Goal: Information Seeking & Learning: Learn about a topic

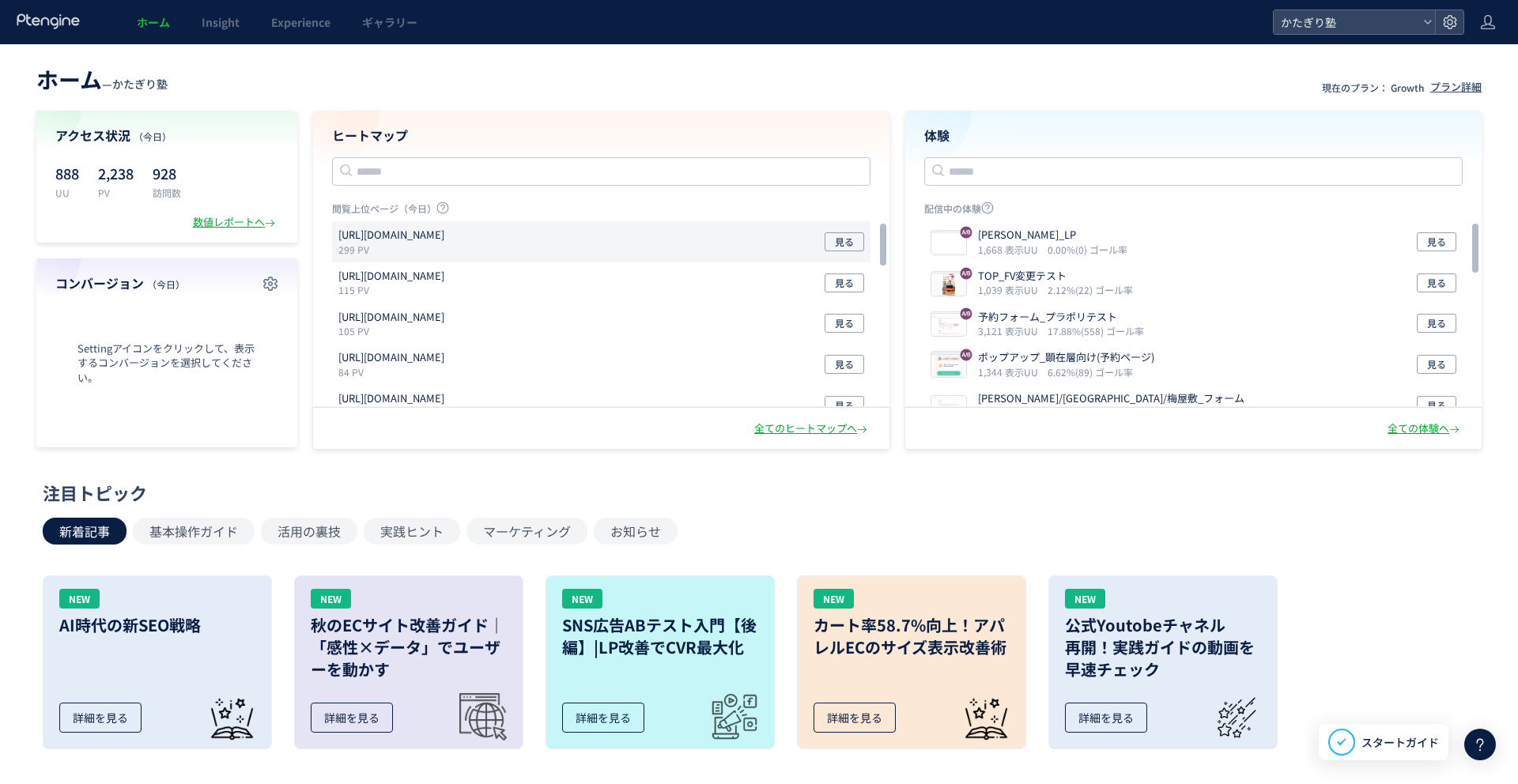
click at [471, 304] on div "[URL][DOMAIN_NAME] 299 PV 見る" at bounding box center [601, 324] width 538 height 41
click at [1464, 83] on div "プラン詳細" at bounding box center [1456, 87] width 51 height 15
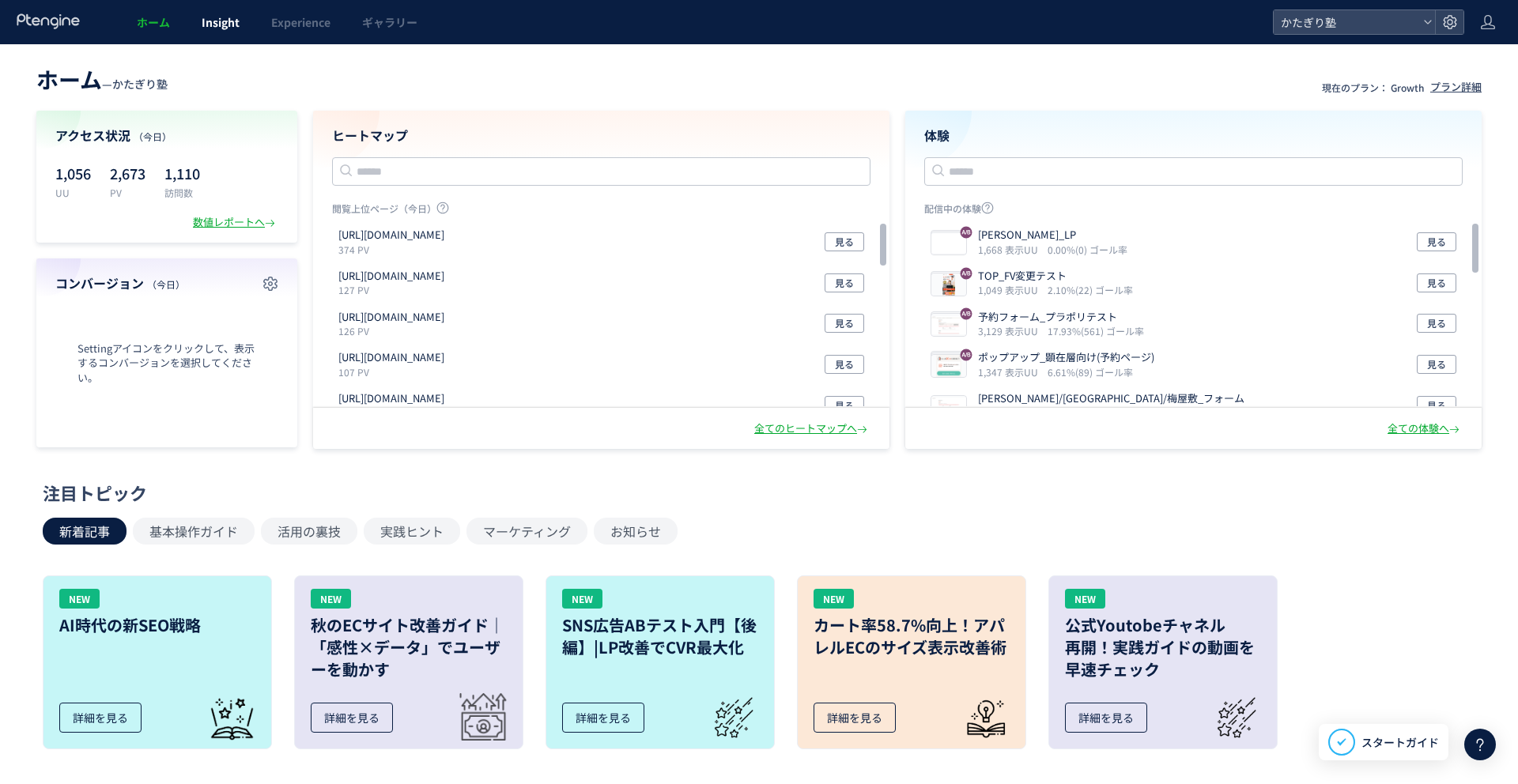
click at [224, 32] on link "Insight" at bounding box center [221, 22] width 70 height 44
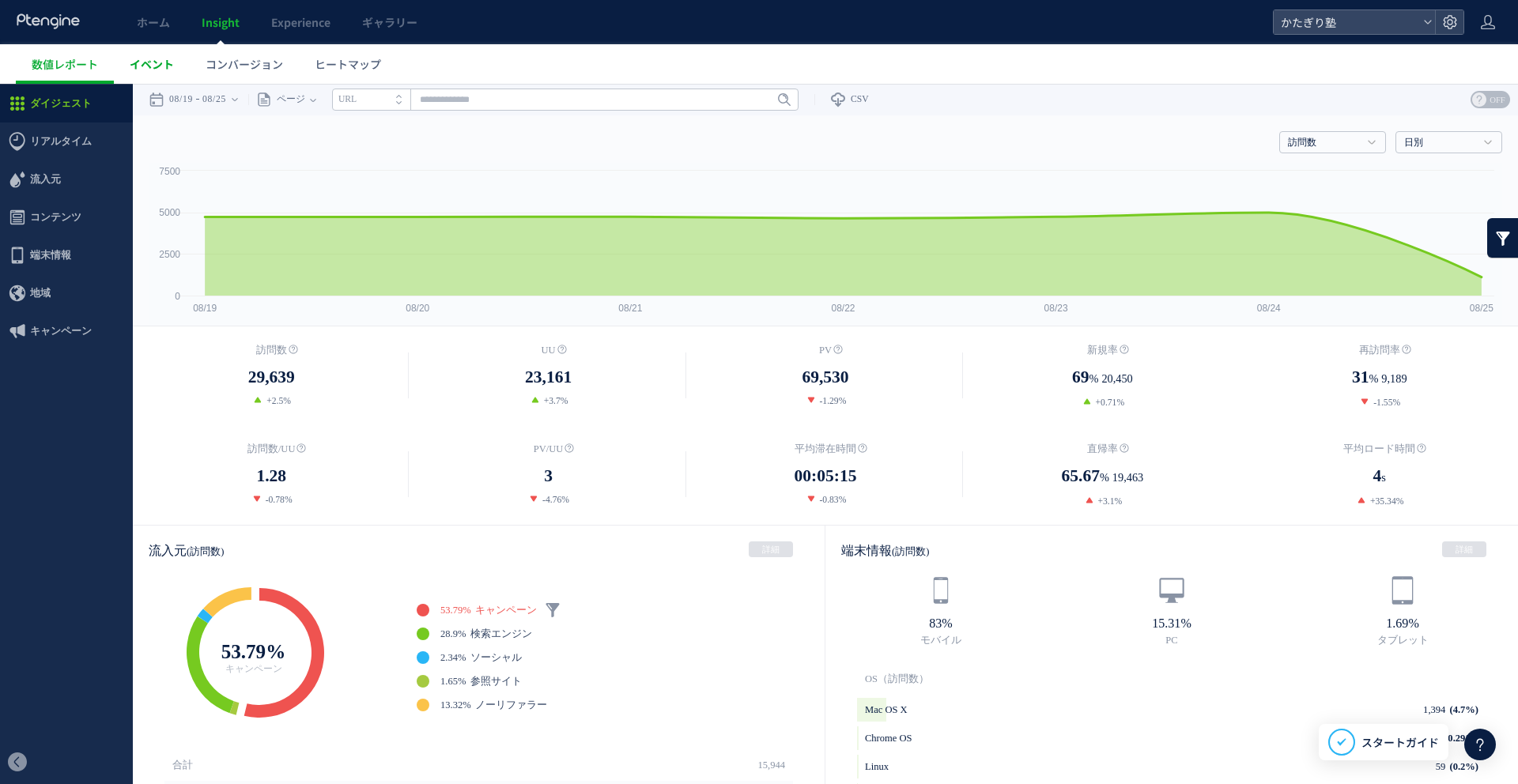
click at [140, 60] on span "イベント" at bounding box center [152, 63] width 44 height 16
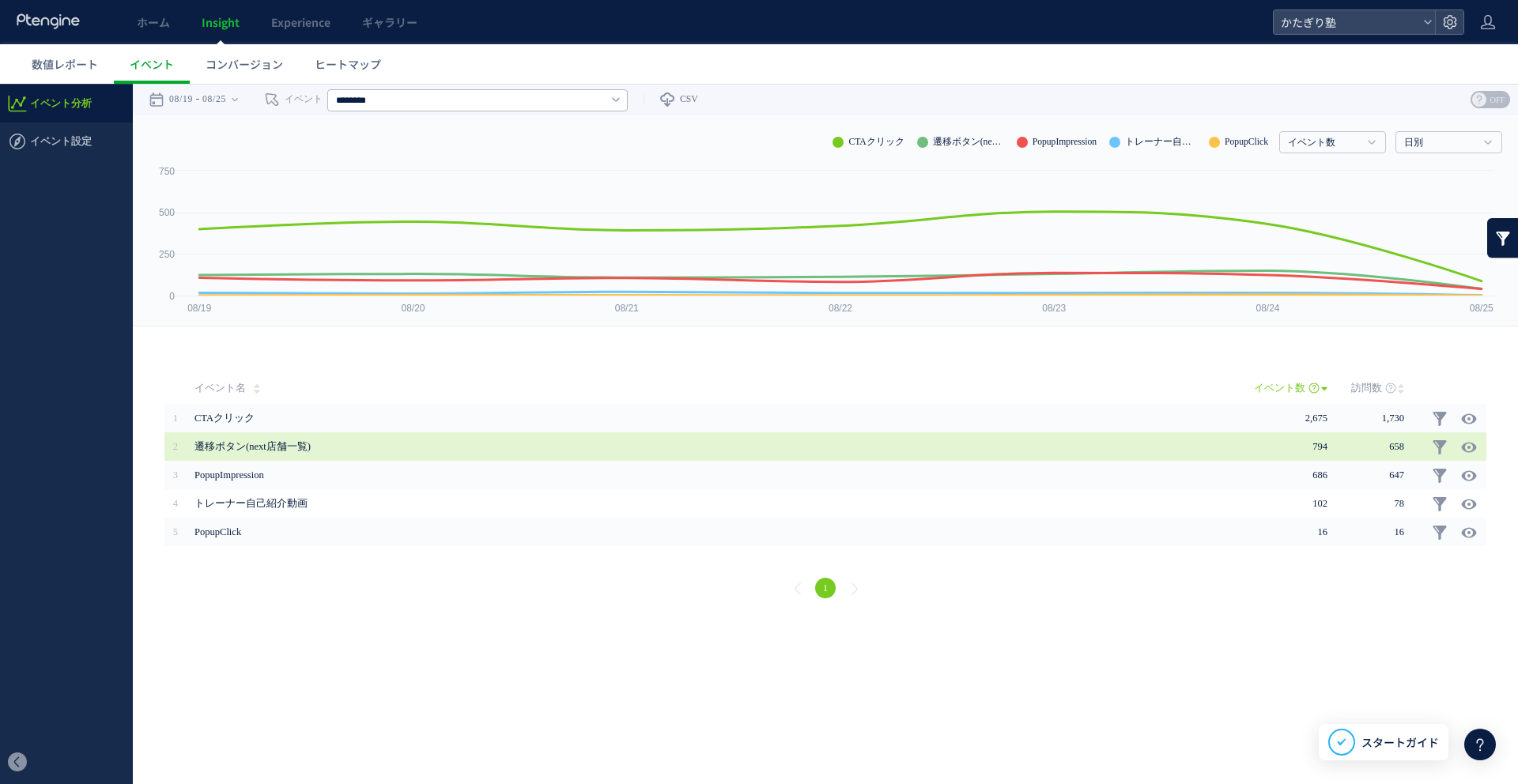
click at [619, 436] on span "遷移ボタン(next店舗一覧)" at bounding box center [662, 446] width 933 height 28
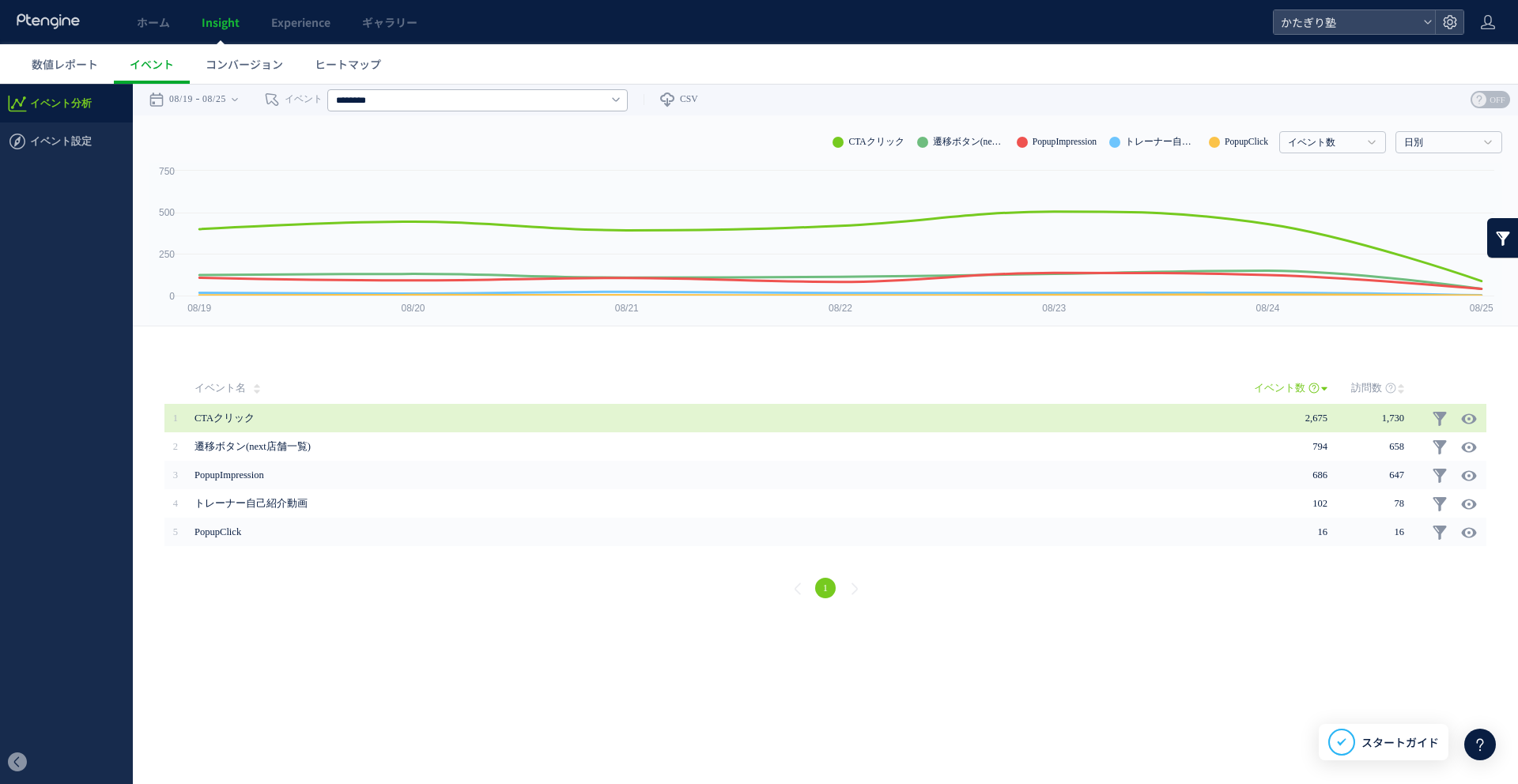
click at [619, 431] on span "CTAクリック" at bounding box center [662, 418] width 933 height 28
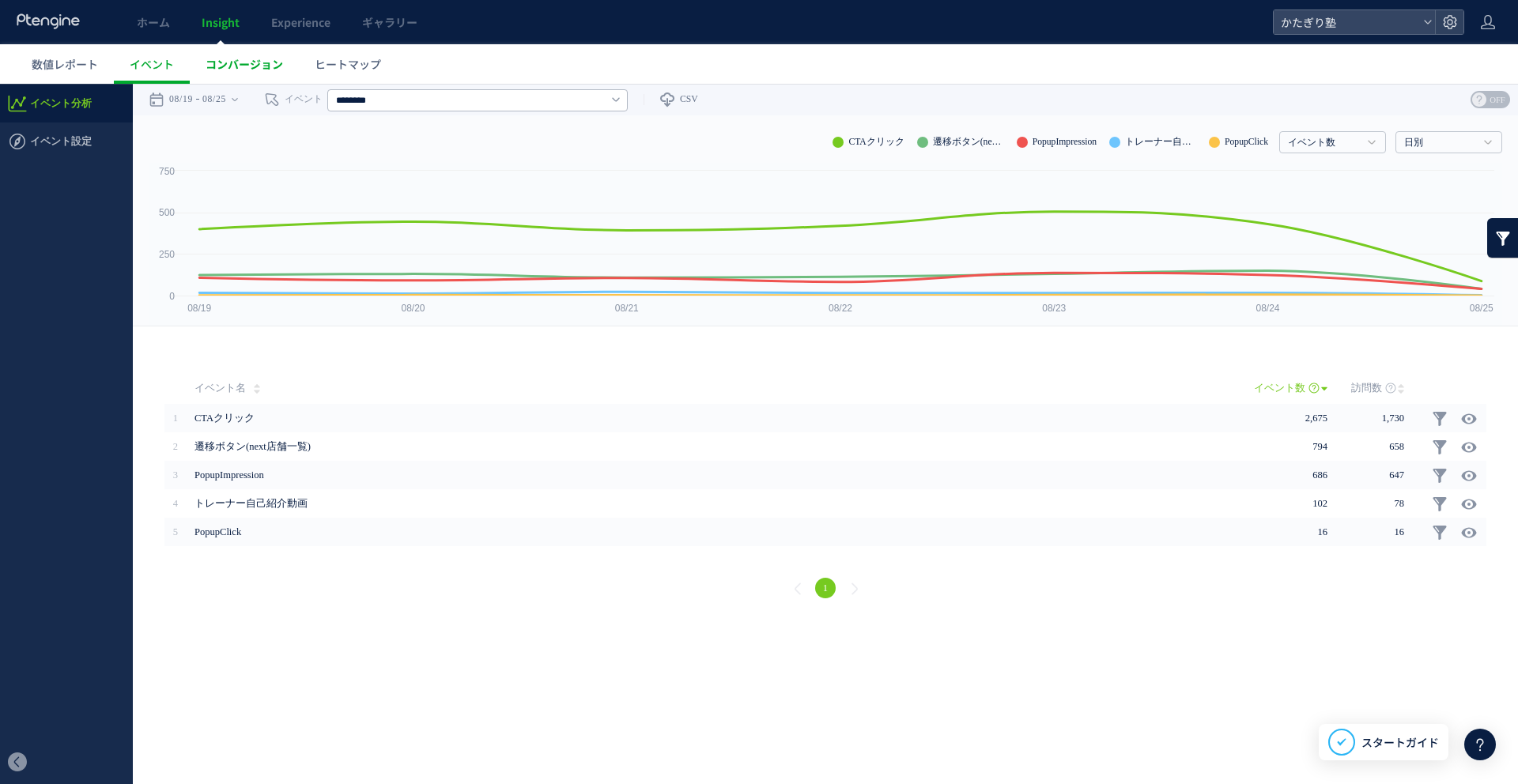
click at [277, 61] on span "コンバージョン" at bounding box center [244, 63] width 78 height 16
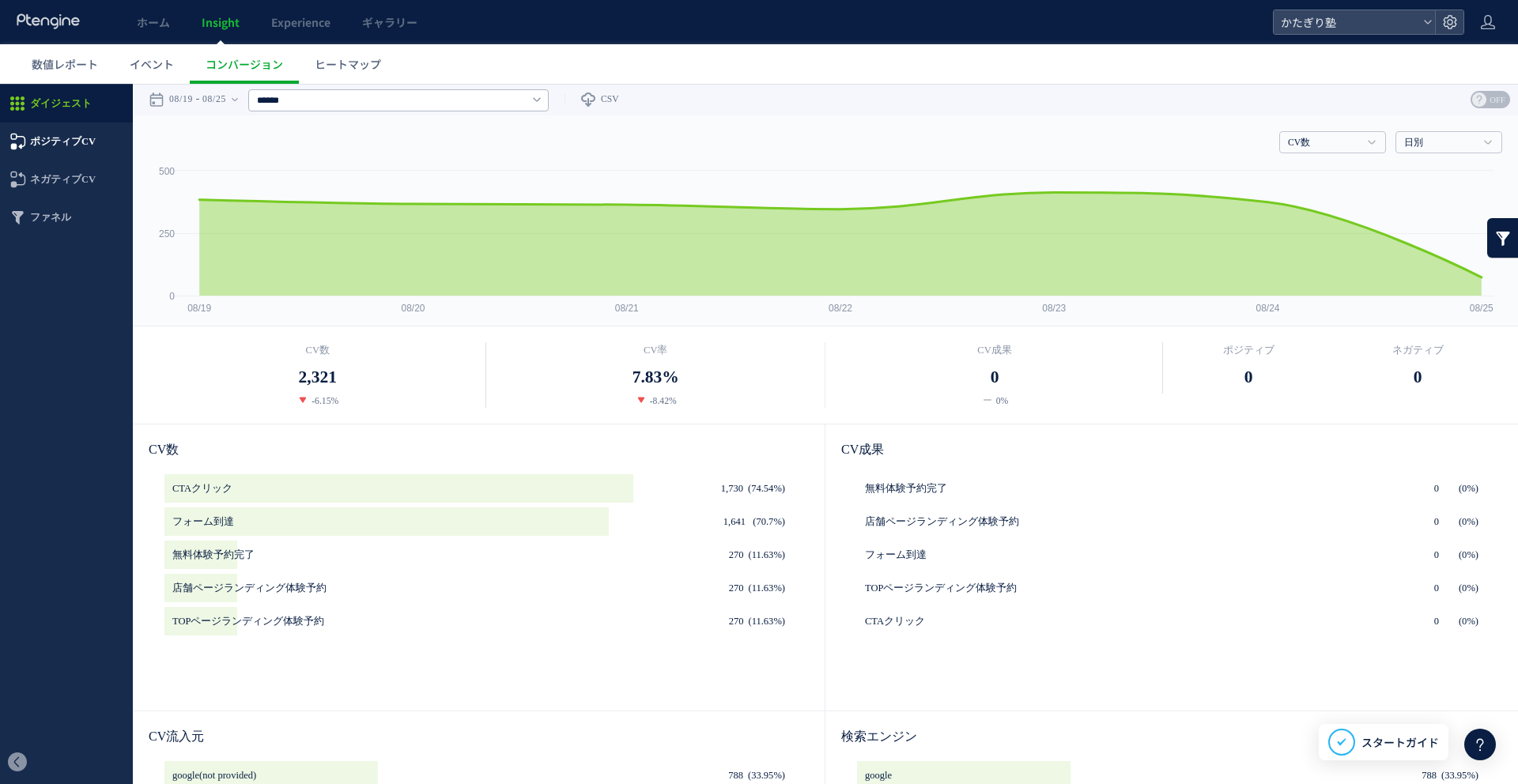
click at [97, 145] on span "ポジティブCV" at bounding box center [66, 141] width 133 height 38
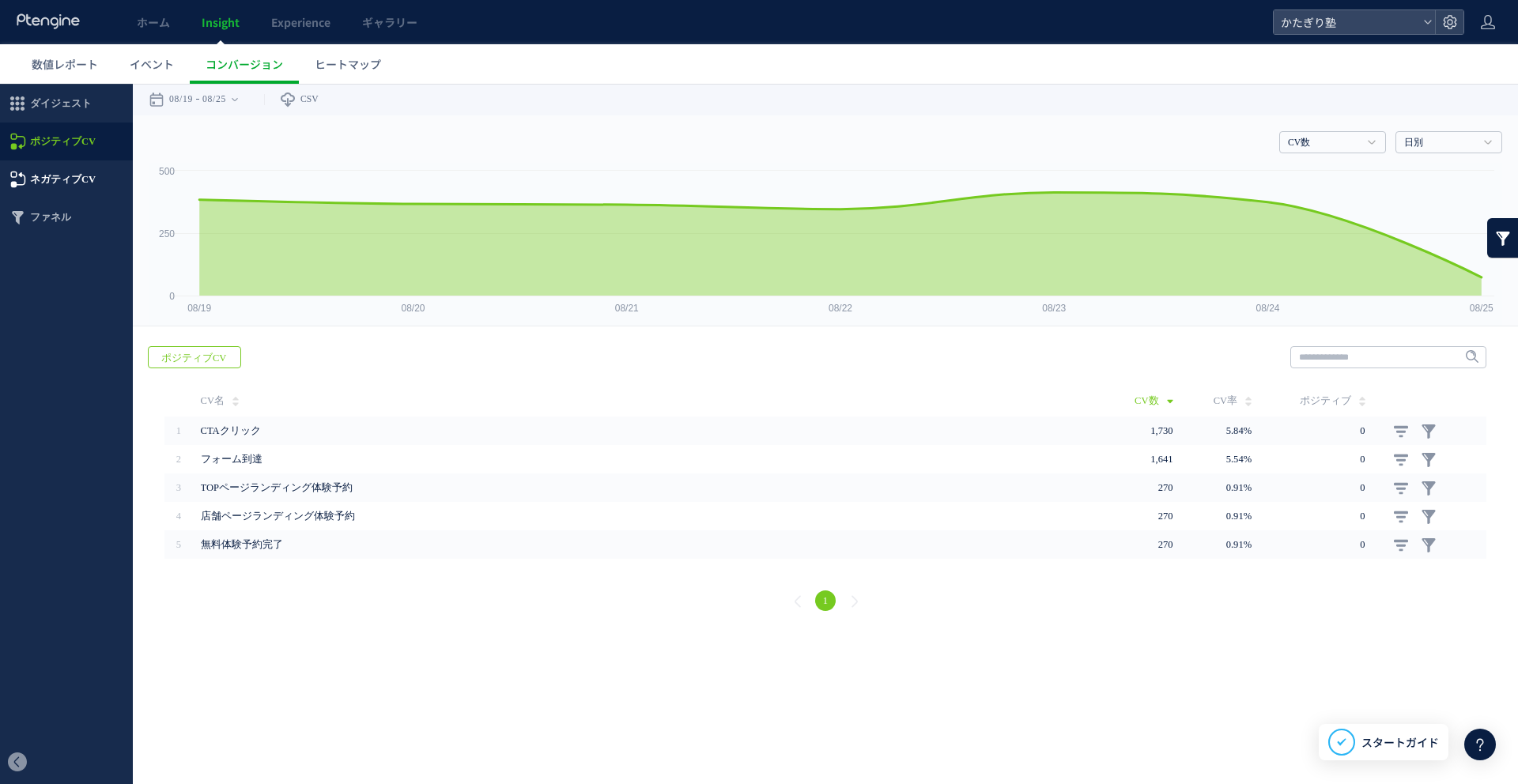
click at [92, 172] on span "ネガティブCV" at bounding box center [63, 178] width 66 height 38
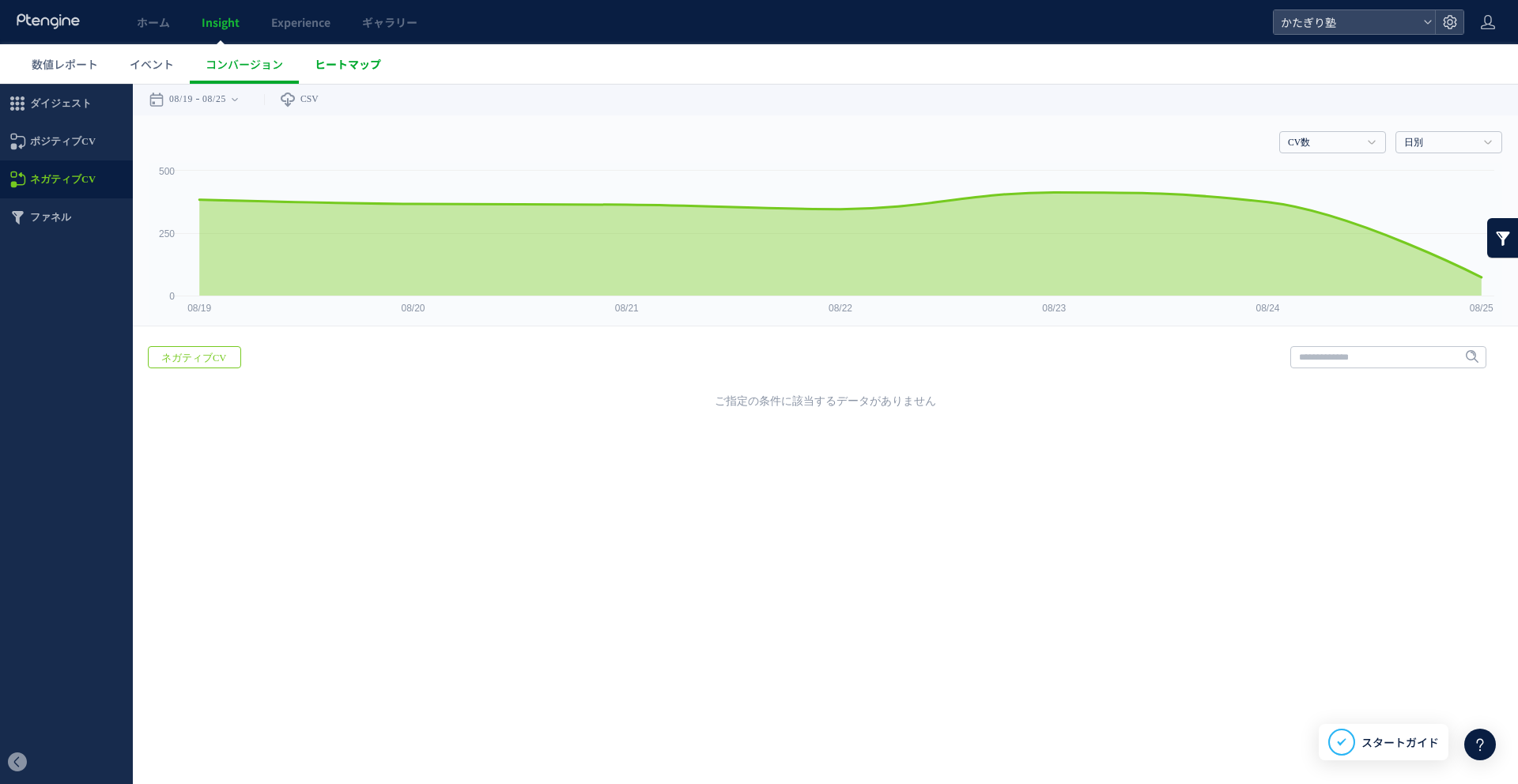
drag, startPoint x: 320, startPoint y: 1, endPoint x: 328, endPoint y: 75, distance: 74.4
click at [328, 75] on link "ヒートマップ" at bounding box center [348, 63] width 98 height 39
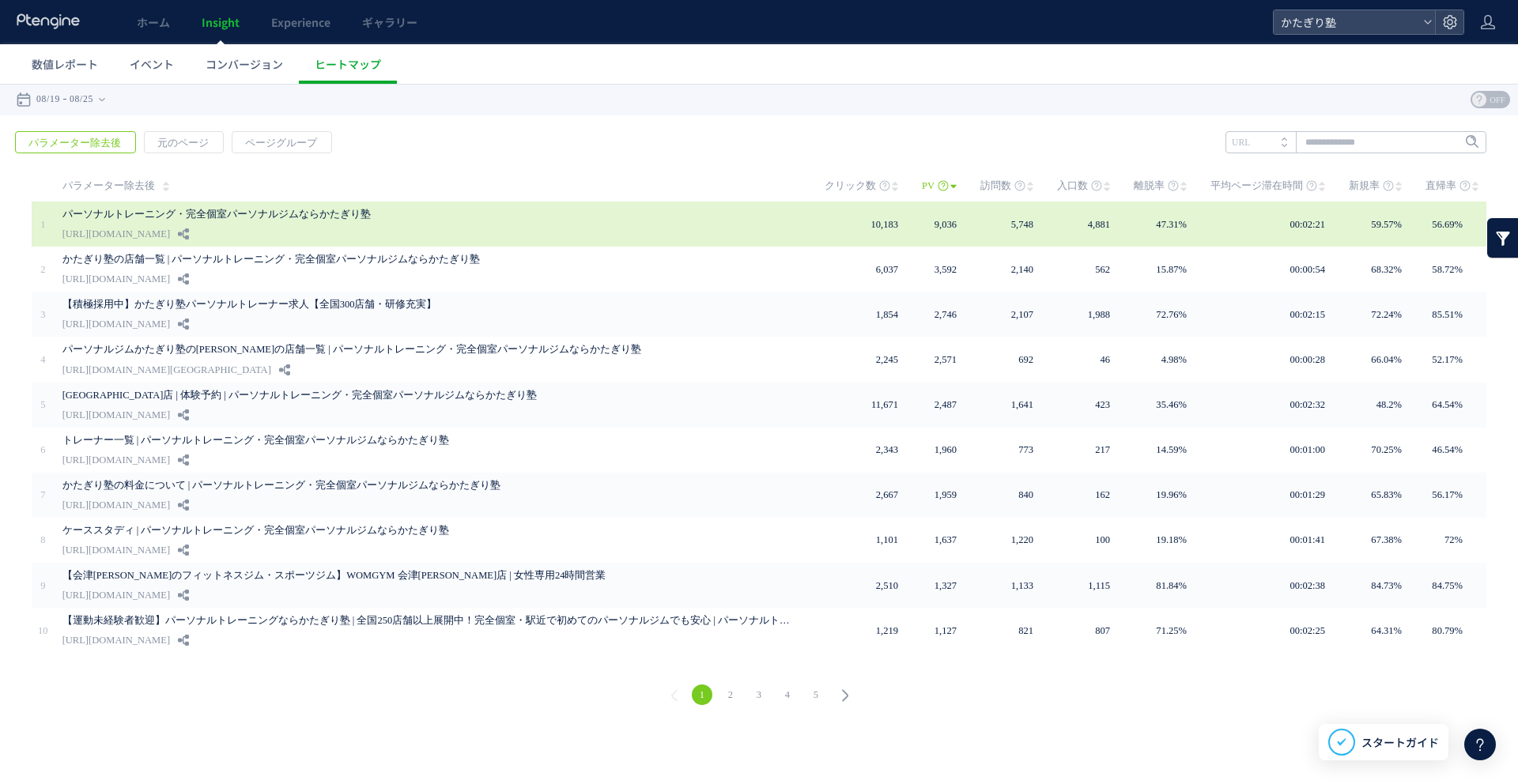
click at [457, 218] on link "パーソナルトレーニング・完全個室パーソナルジムならかたぎり塾" at bounding box center [425, 214] width 727 height 19
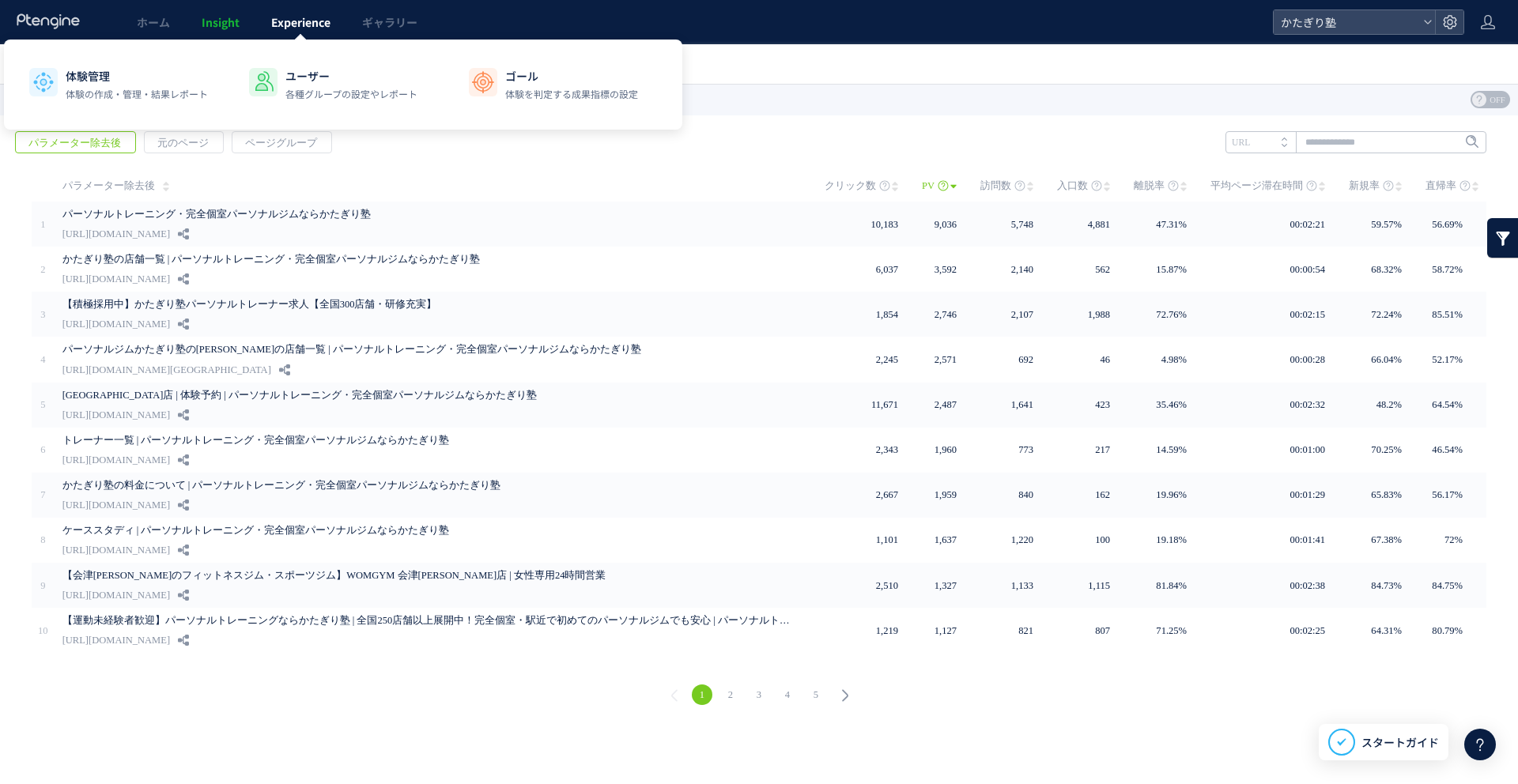
click at [331, 27] on link "Experience" at bounding box center [300, 22] width 91 height 44
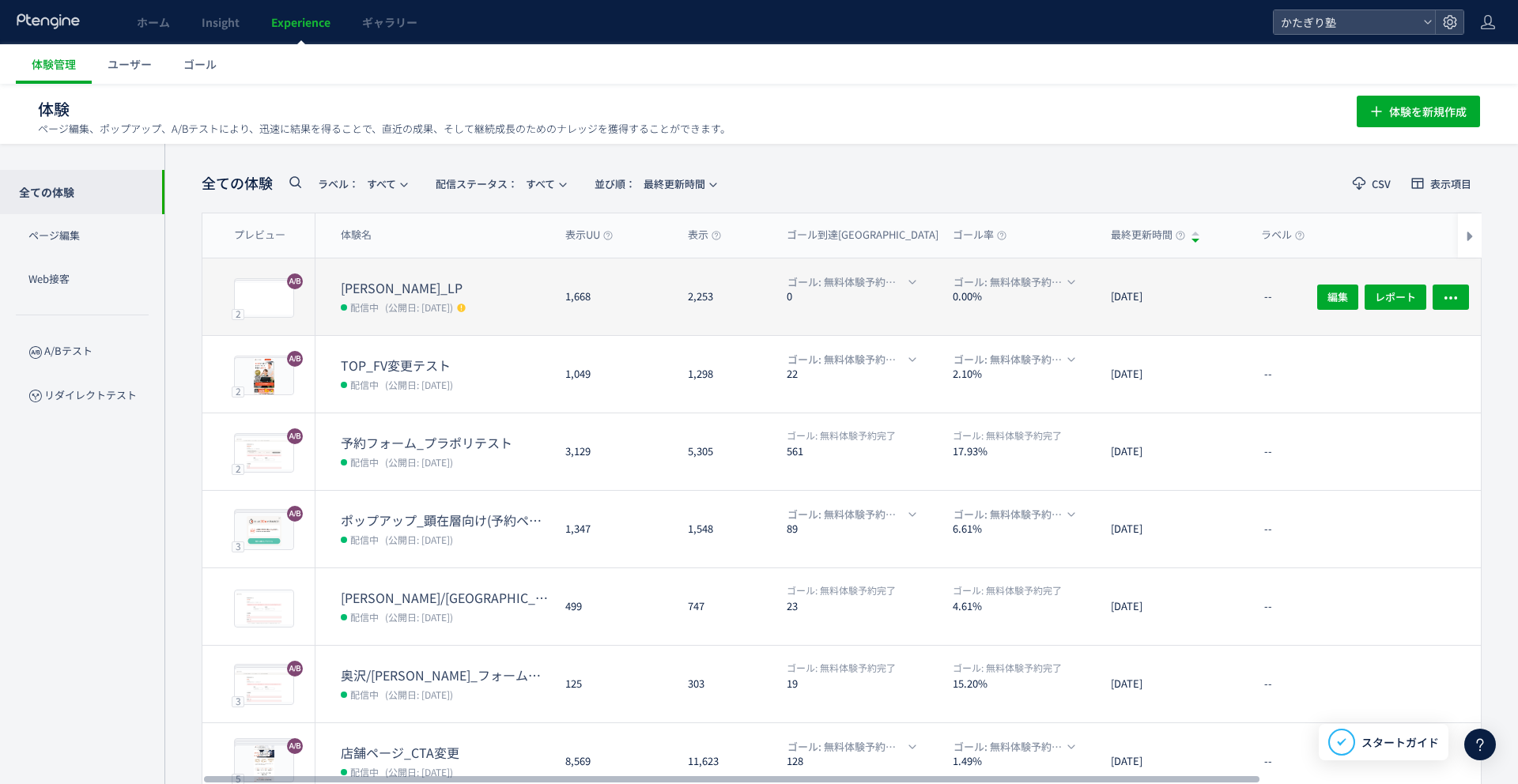
click at [447, 271] on div "[PERSON_NAME]_LP 配信中 (公開日: [DATE])" at bounding box center [434, 297] width 237 height 77
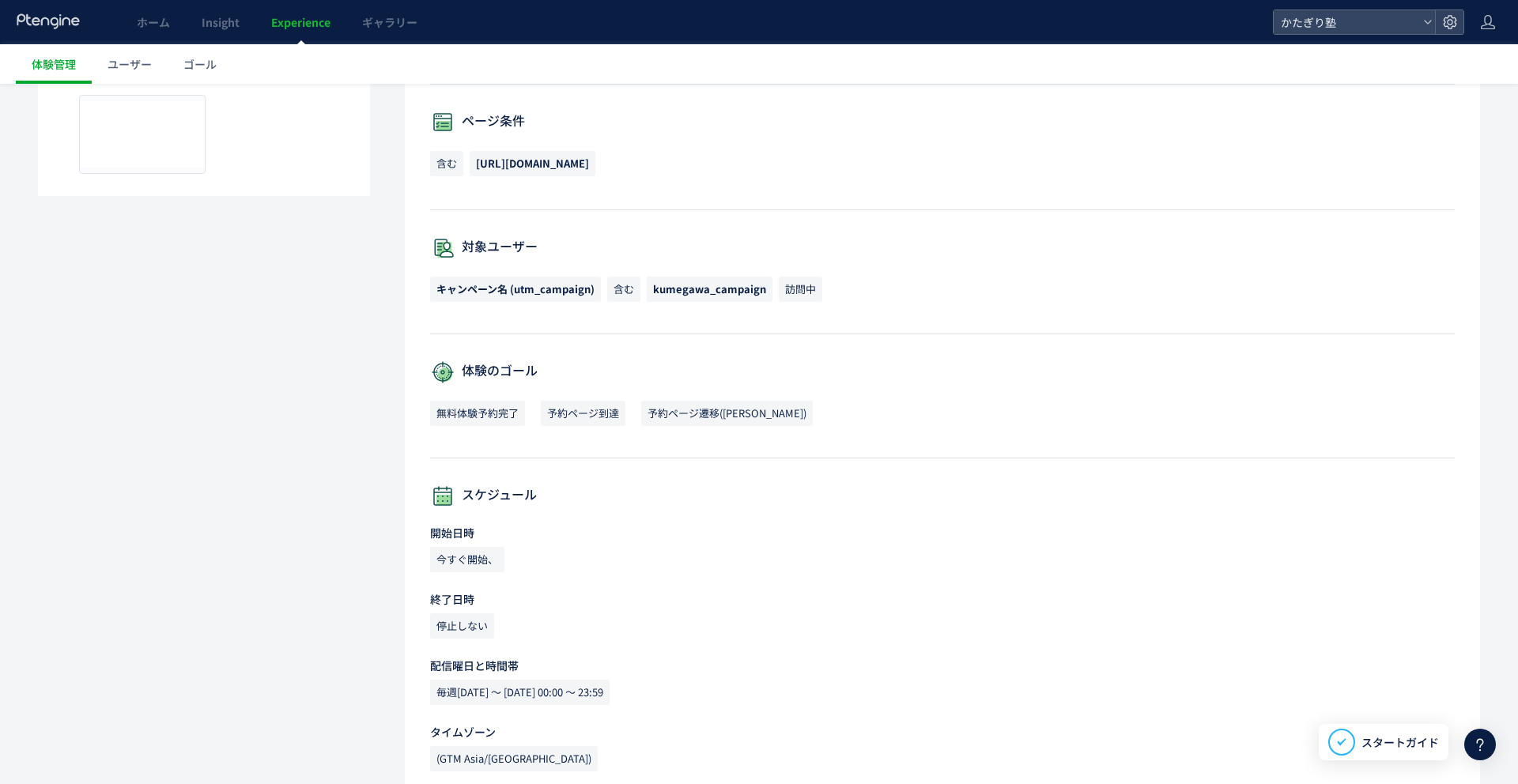
scroll to position [421, 0]
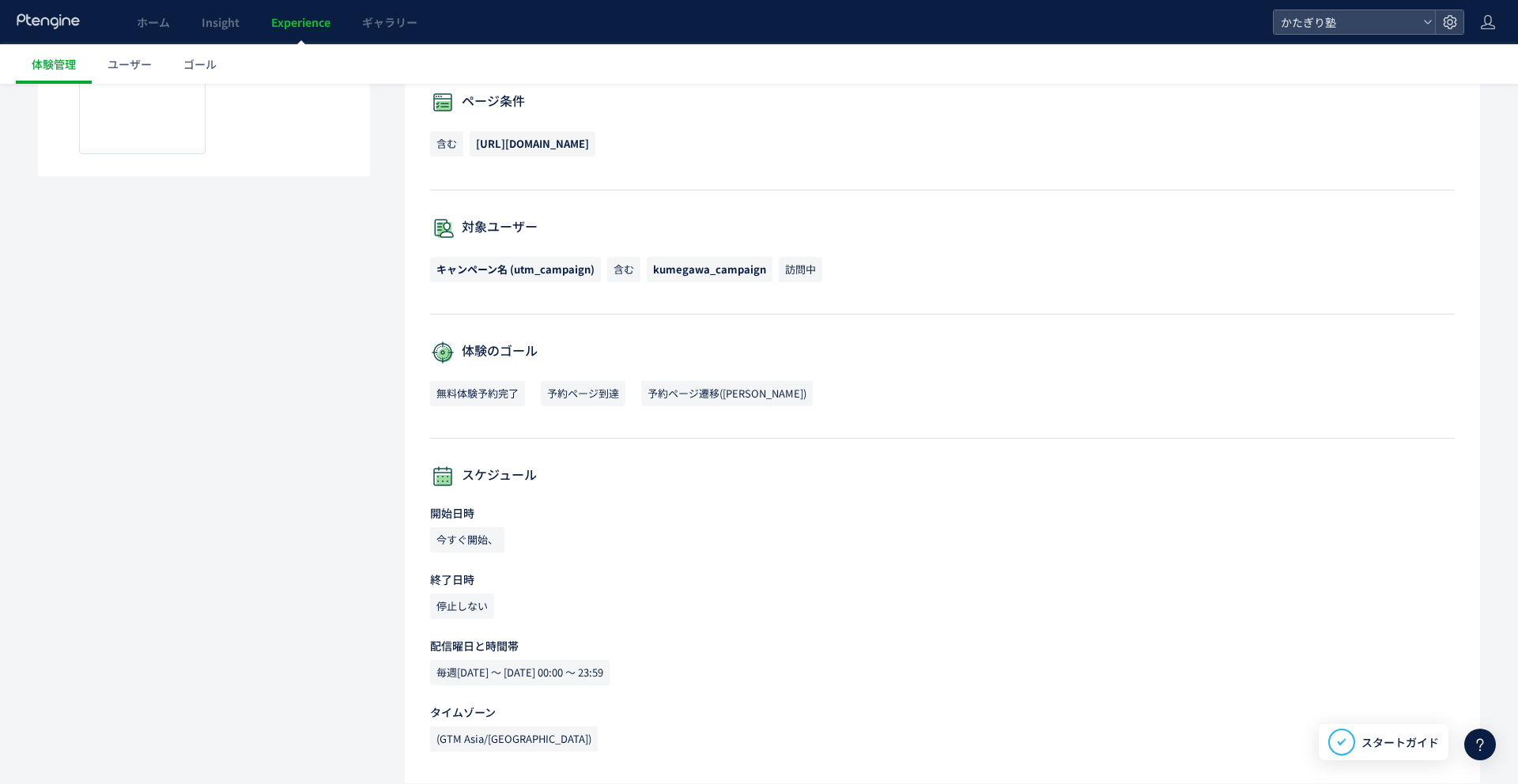
click at [480, 386] on span "無料体験予約完了" at bounding box center [478, 394] width 95 height 26
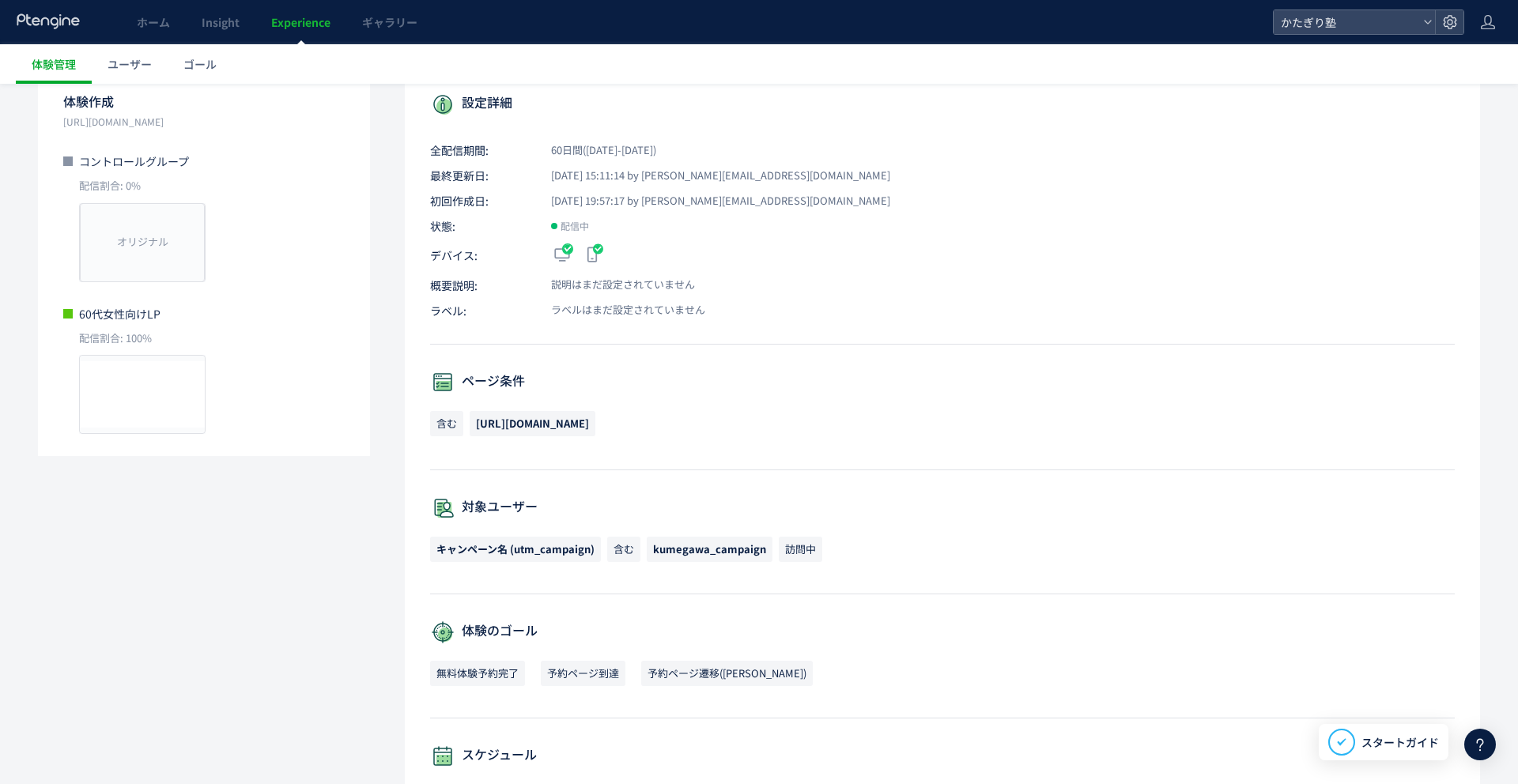
scroll to position [0, 0]
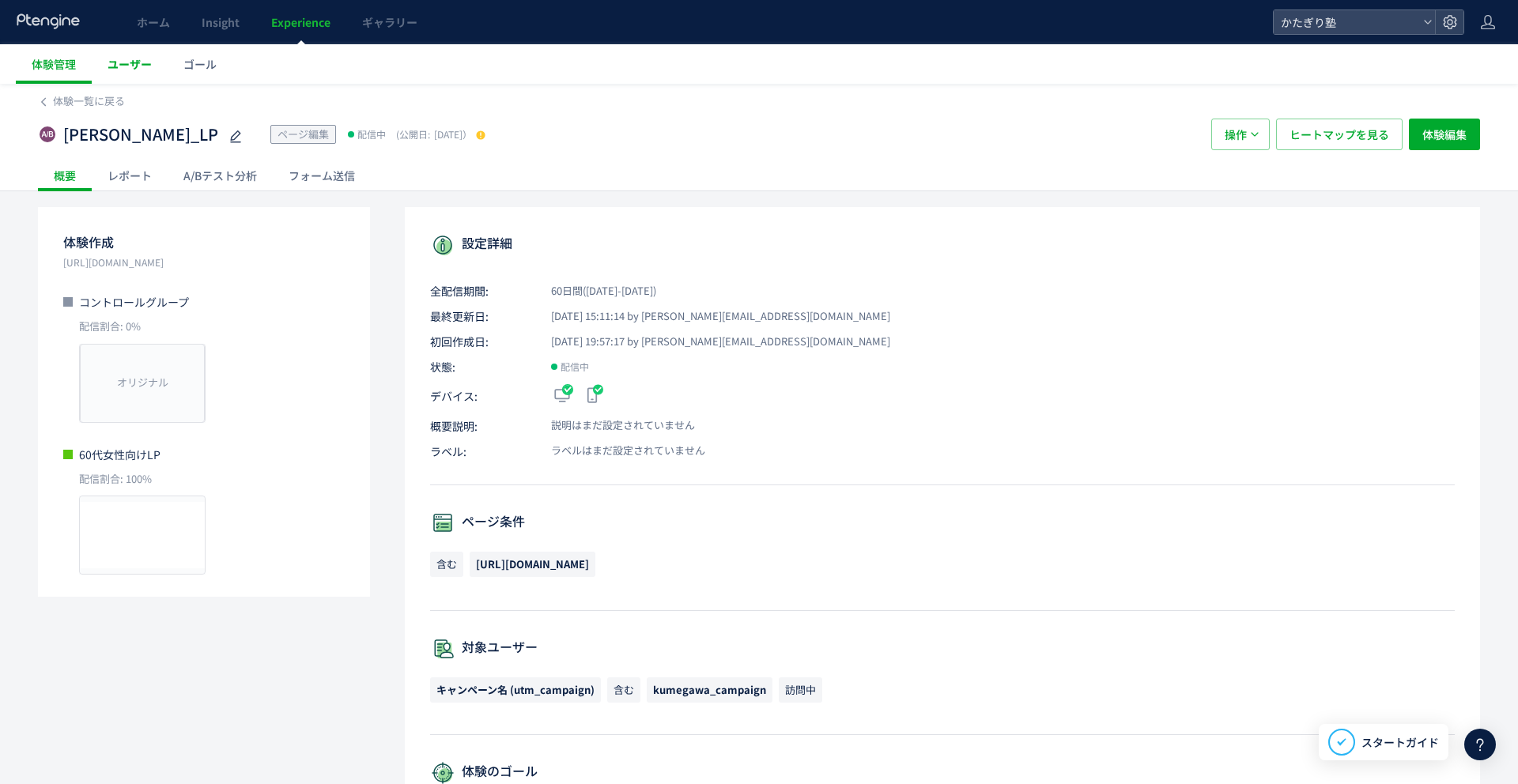
click at [142, 56] on span "ユーザー" at bounding box center [130, 63] width 44 height 16
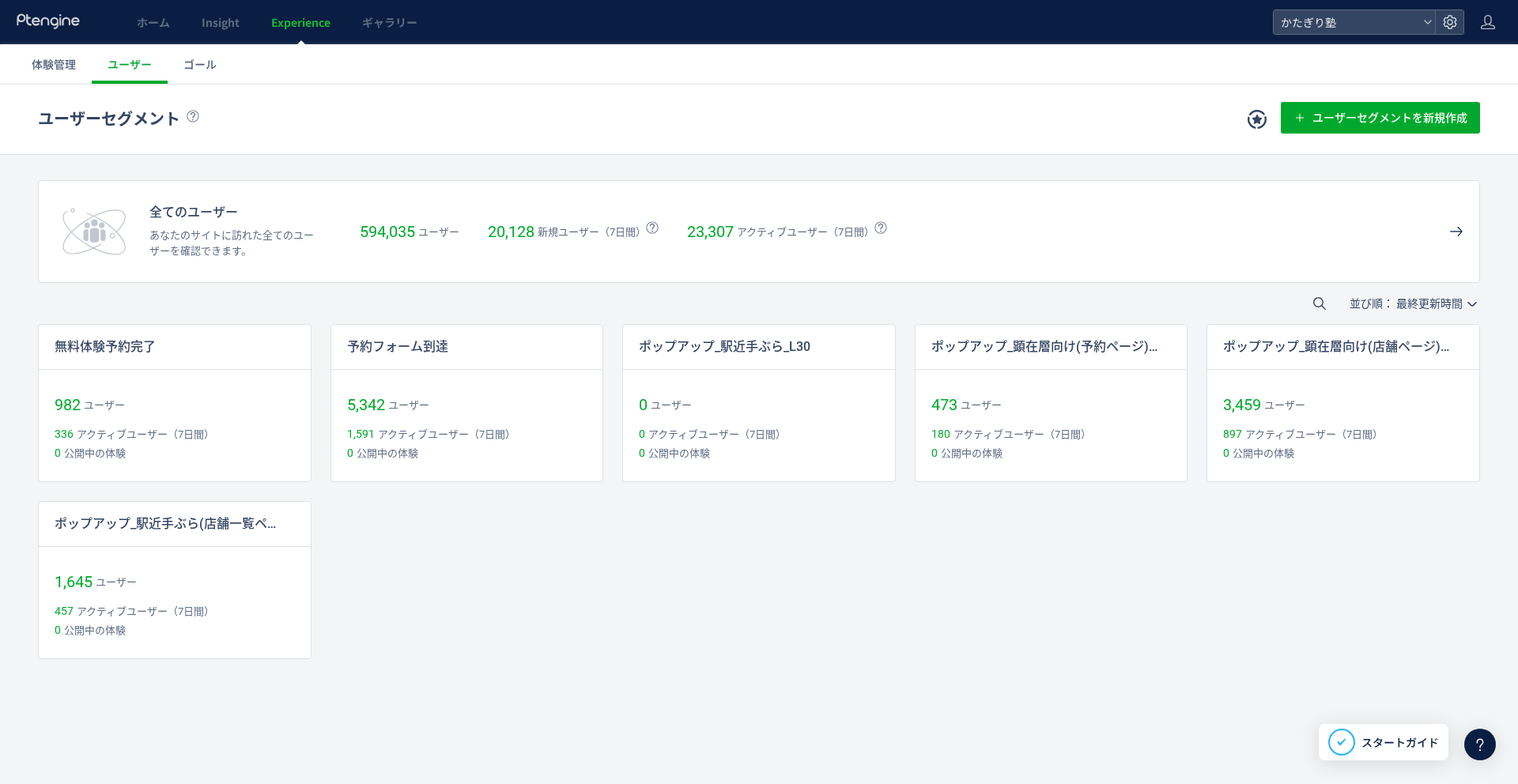
click at [63, 15] on icon at bounding box center [48, 21] width 66 height 16
